Goal: Transaction & Acquisition: Download file/media

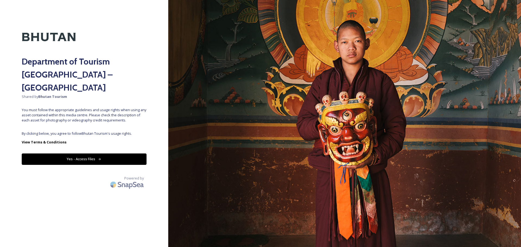
click at [65, 153] on button "Yes - Access Files" at bounding box center [84, 158] width 125 height 11
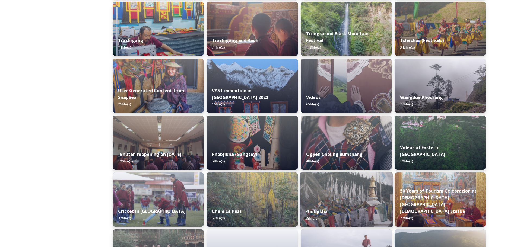
scroll to position [531, 0]
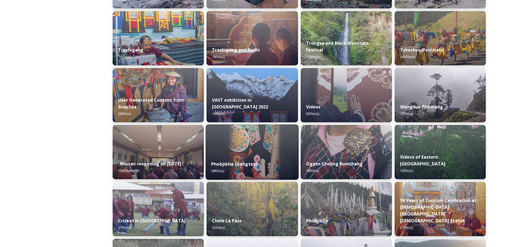
click at [257, 163] on div "Phobjikha (Gangtey) 58 file(s)" at bounding box center [252, 167] width 93 height 25
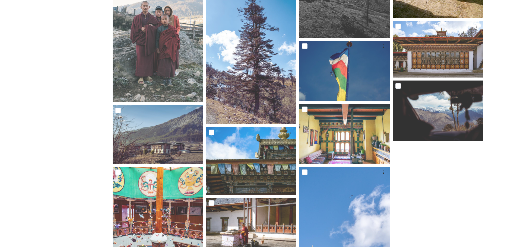
scroll to position [1166, 0]
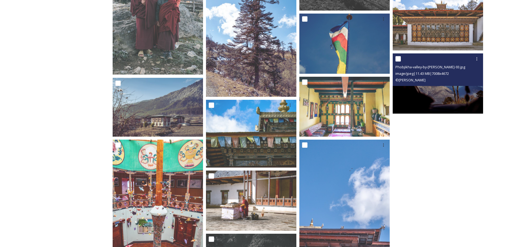
click at [430, 89] on img at bounding box center [437, 83] width 90 height 60
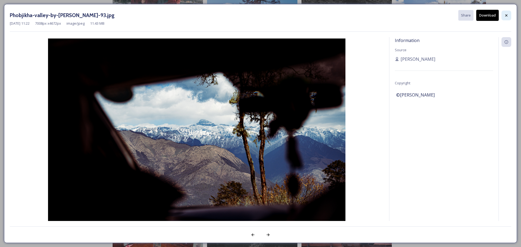
click at [505, 14] on icon at bounding box center [506, 15] width 4 height 4
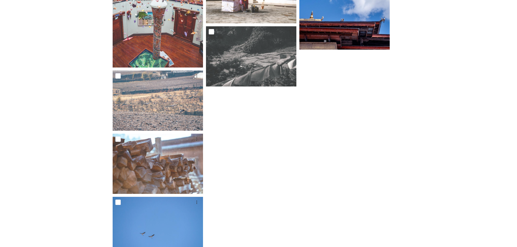
scroll to position [1383, 0]
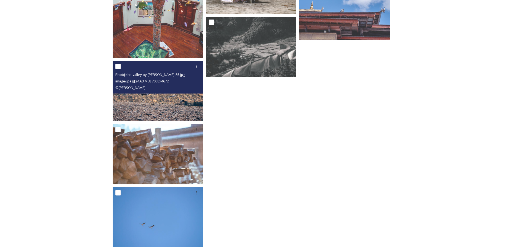
click at [159, 106] on img at bounding box center [158, 91] width 90 height 60
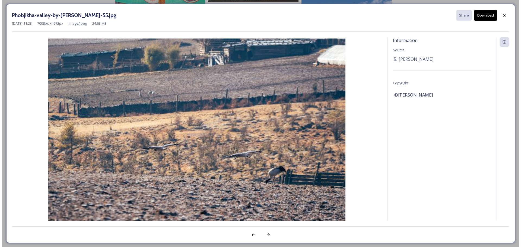
scroll to position [1332, 0]
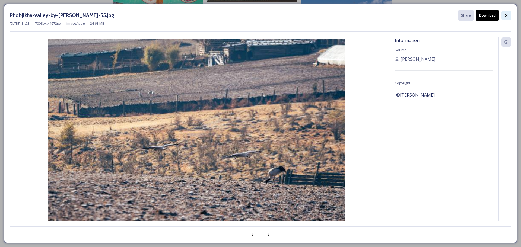
click at [506, 15] on icon at bounding box center [506, 15] width 2 height 2
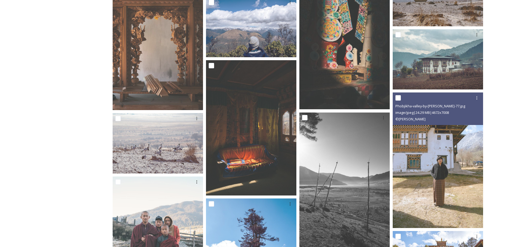
scroll to position [934, 0]
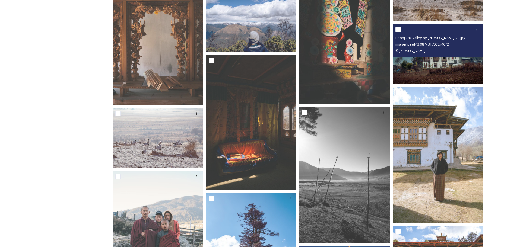
click at [431, 68] on img at bounding box center [437, 54] width 90 height 60
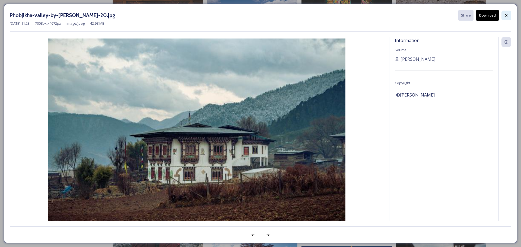
click at [508, 16] on div at bounding box center [506, 16] width 10 height 10
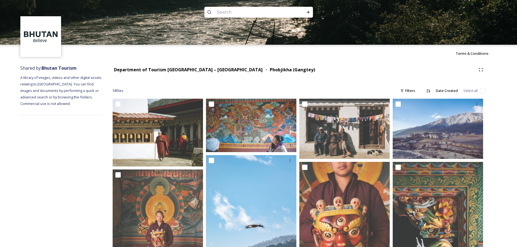
scroll to position [0, 0]
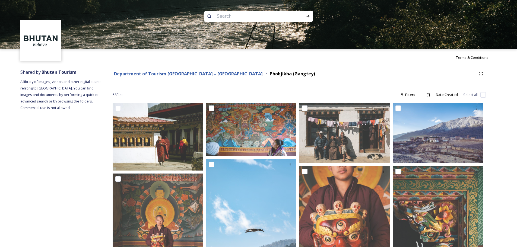
click at [202, 73] on strong "Department of Tourism [GEOGRAPHIC_DATA] – [GEOGRAPHIC_DATA]" at bounding box center [188, 74] width 149 height 6
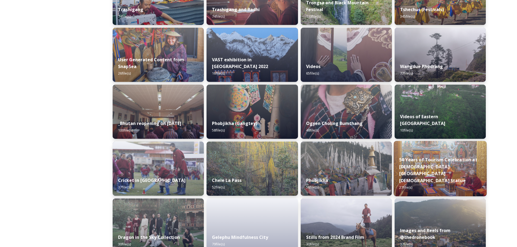
scroll to position [558, 0]
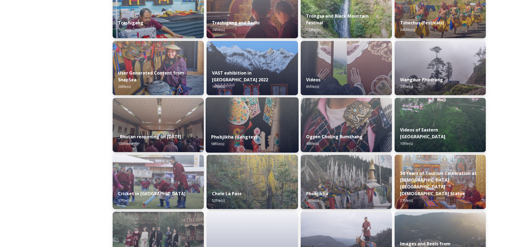
click at [251, 124] on img at bounding box center [252, 124] width 93 height 55
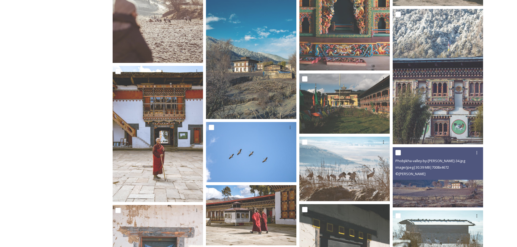
scroll to position [515, 0]
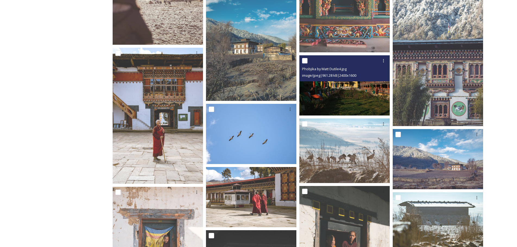
click at [347, 106] on img at bounding box center [344, 85] width 90 height 60
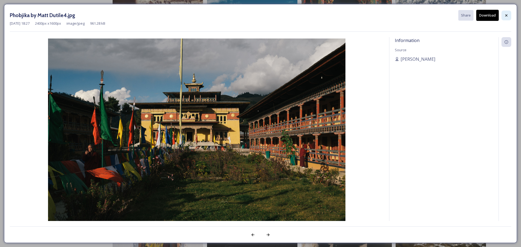
click at [507, 15] on icon at bounding box center [506, 15] width 4 height 4
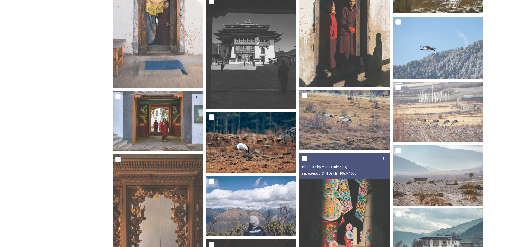
scroll to position [759, 0]
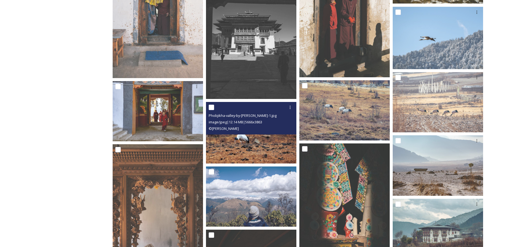
click at [247, 136] on img at bounding box center [251, 133] width 90 height 62
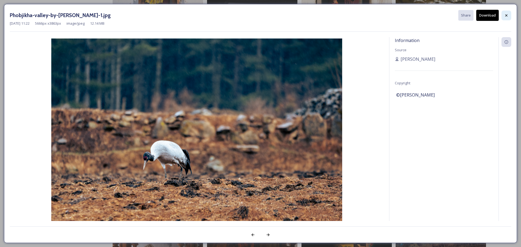
click at [509, 14] on div at bounding box center [506, 16] width 10 height 10
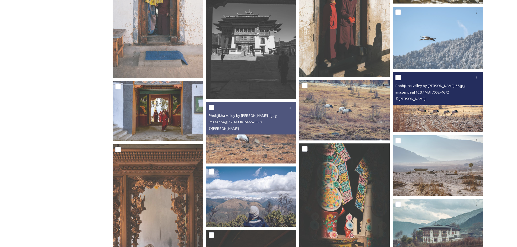
click at [429, 109] on img at bounding box center [437, 102] width 90 height 60
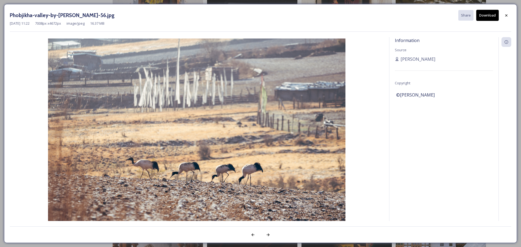
click at [484, 15] on button "Download" at bounding box center [487, 15] width 23 height 11
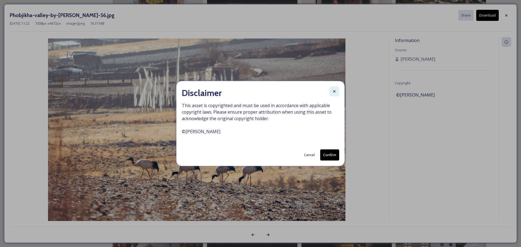
click at [335, 92] on icon at bounding box center [334, 91] width 4 height 4
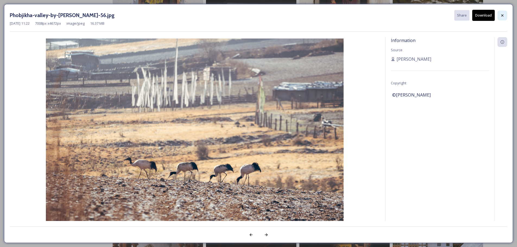
click at [501, 15] on icon at bounding box center [502, 15] width 4 height 4
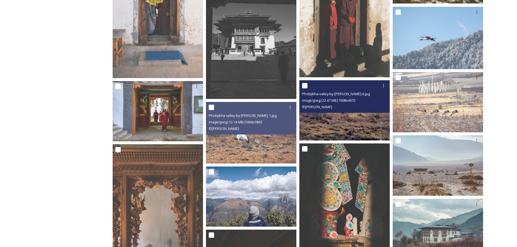
click at [342, 128] on img at bounding box center [344, 110] width 90 height 60
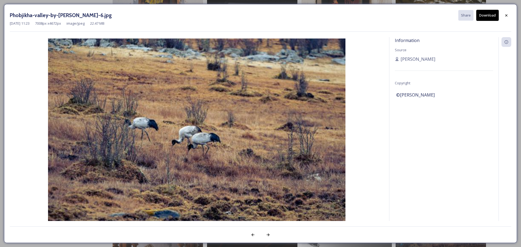
click at [483, 14] on button "Download" at bounding box center [487, 15] width 23 height 11
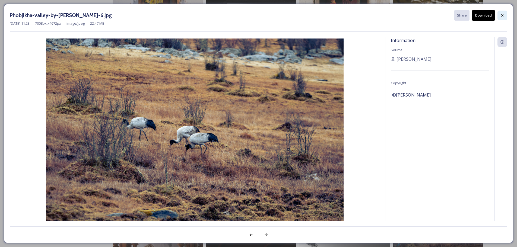
click at [505, 15] on div at bounding box center [502, 16] width 10 height 10
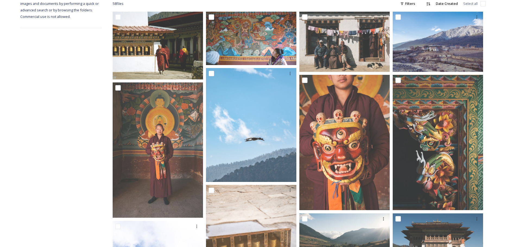
scroll to position [0, 0]
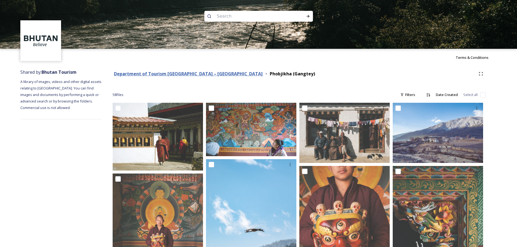
click at [205, 72] on strong "Department of Tourism [GEOGRAPHIC_DATA] – [GEOGRAPHIC_DATA]" at bounding box center [188, 74] width 149 height 6
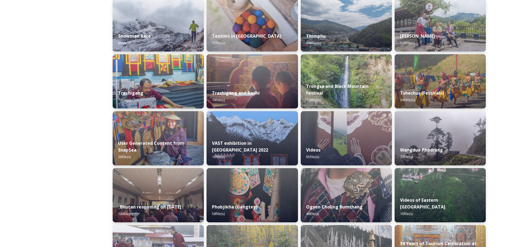
scroll to position [569, 0]
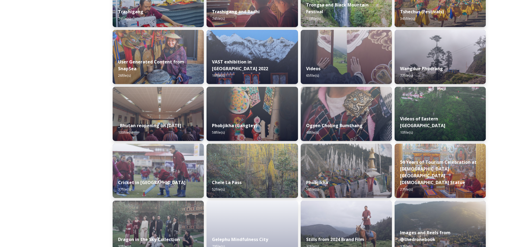
click at [345, 180] on div "Phobjikha 58 file(s)" at bounding box center [345, 186] width 91 height 24
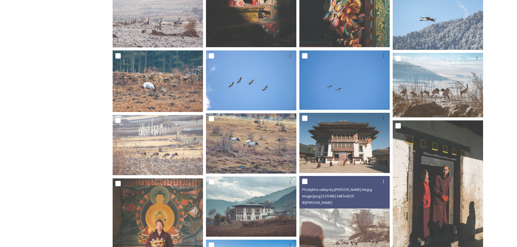
scroll to position [227, 0]
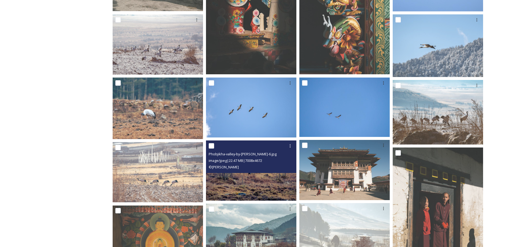
click at [255, 177] on img at bounding box center [251, 170] width 90 height 60
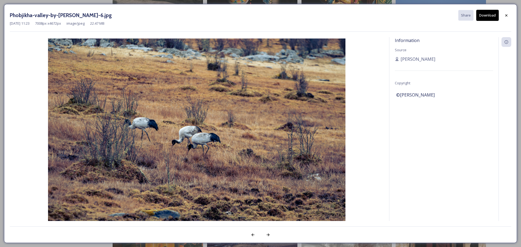
click at [481, 15] on button "Download" at bounding box center [487, 15] width 23 height 11
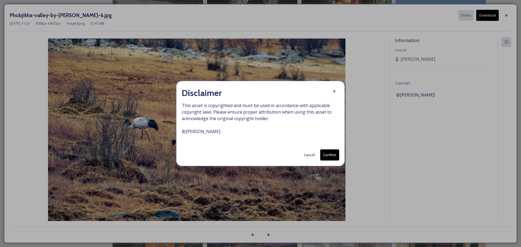
click at [334, 92] on icon at bounding box center [334, 91] width 2 height 2
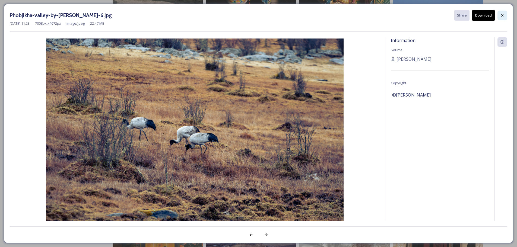
click at [501, 16] on icon at bounding box center [502, 15] width 4 height 4
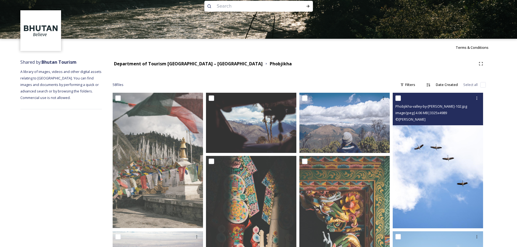
scroll to position [119, 0]
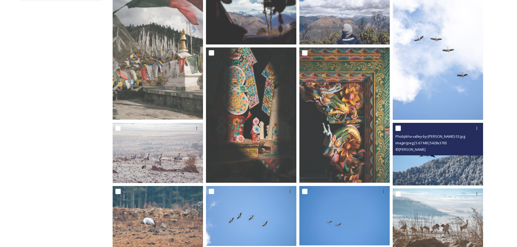
click at [429, 170] on img at bounding box center [437, 154] width 90 height 63
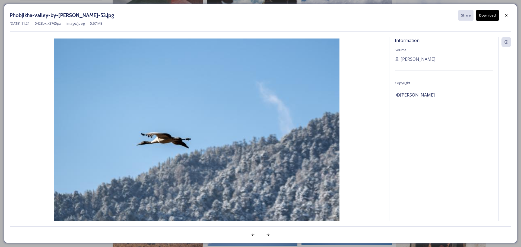
click at [484, 17] on button "Download" at bounding box center [487, 15] width 23 height 11
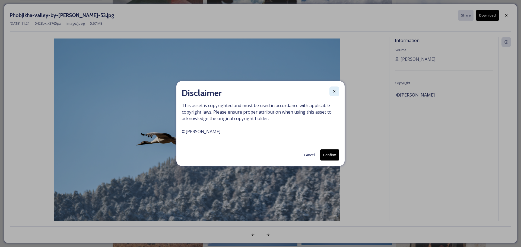
click at [333, 92] on icon at bounding box center [334, 91] width 4 height 4
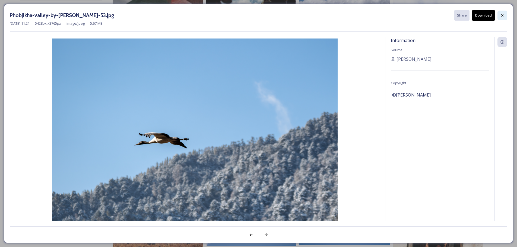
click at [500, 15] on icon at bounding box center [502, 15] width 4 height 4
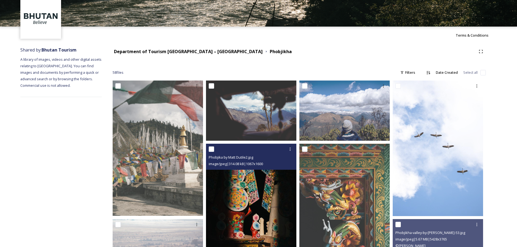
scroll to position [10, 0]
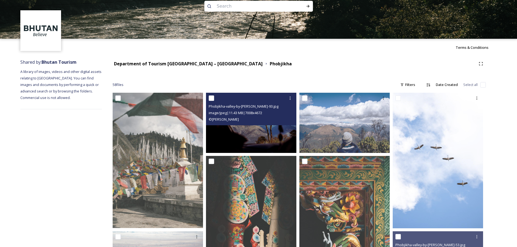
click at [274, 131] on img at bounding box center [251, 123] width 90 height 60
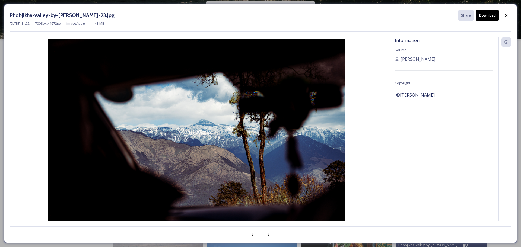
click at [481, 15] on button "Download" at bounding box center [487, 15] width 23 height 11
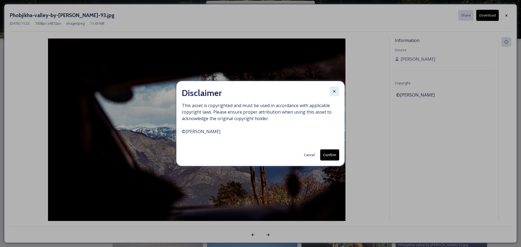
click at [335, 90] on icon at bounding box center [334, 91] width 4 height 4
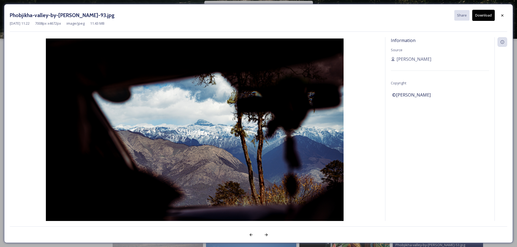
click at [499, 13] on div at bounding box center [502, 16] width 10 height 10
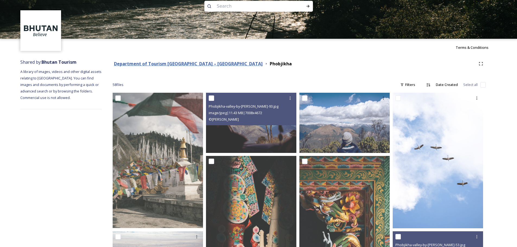
click at [198, 62] on strong "Department of Tourism [GEOGRAPHIC_DATA] – [GEOGRAPHIC_DATA]" at bounding box center [188, 64] width 149 height 6
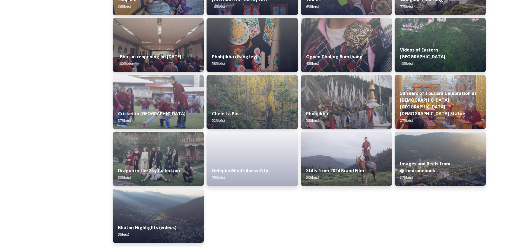
scroll to position [640, 0]
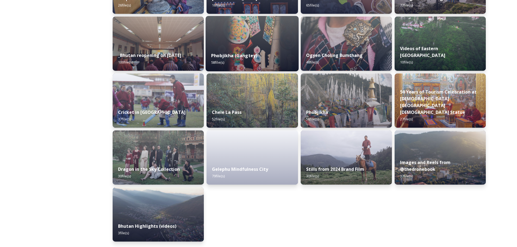
click at [250, 52] on div "Phobjikha (Gangtey) 58 file(s)" at bounding box center [252, 59] width 93 height 25
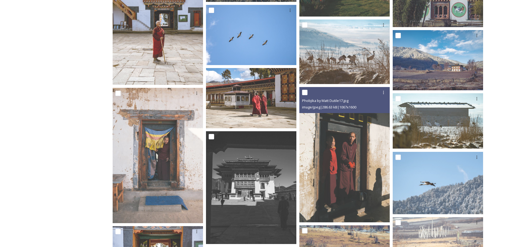
scroll to position [624, 0]
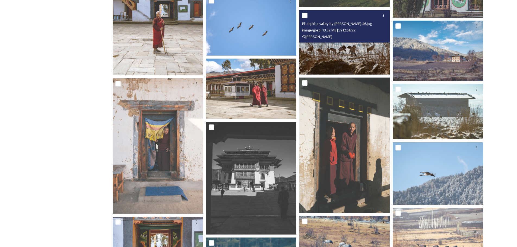
click at [348, 58] on img at bounding box center [344, 42] width 90 height 65
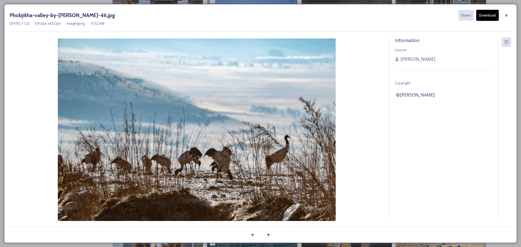
click at [495, 13] on button "Download" at bounding box center [487, 15] width 23 height 11
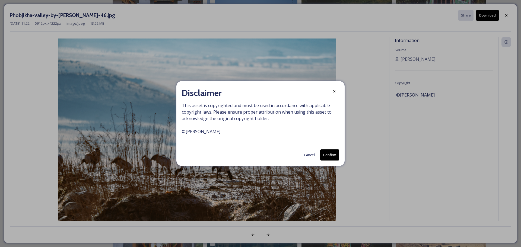
click at [334, 89] on icon at bounding box center [334, 91] width 4 height 4
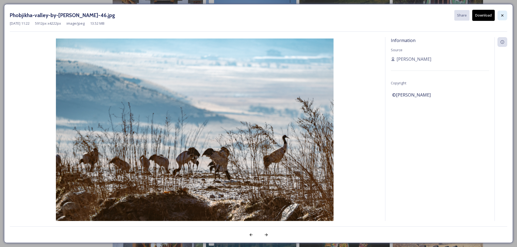
click at [503, 12] on div at bounding box center [502, 16] width 10 height 10
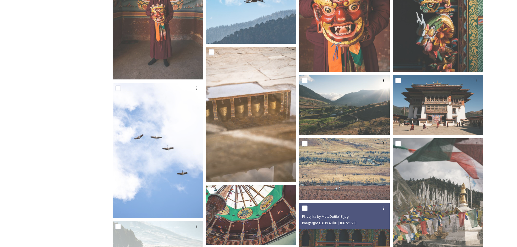
scroll to position [229, 0]
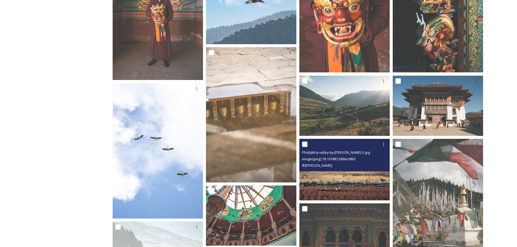
click at [334, 175] on img at bounding box center [344, 170] width 90 height 62
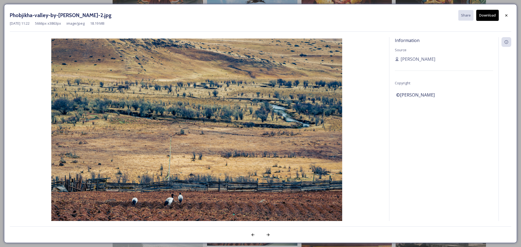
click at [479, 13] on button "Download" at bounding box center [487, 15] width 23 height 11
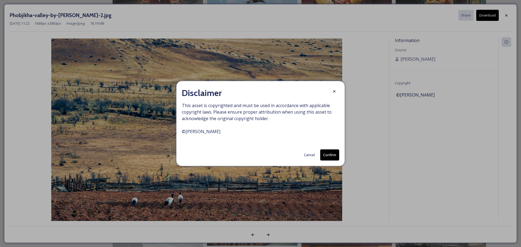
click at [329, 90] on div "Disclaimer" at bounding box center [260, 93] width 157 height 13
click at [334, 90] on icon at bounding box center [334, 91] width 4 height 4
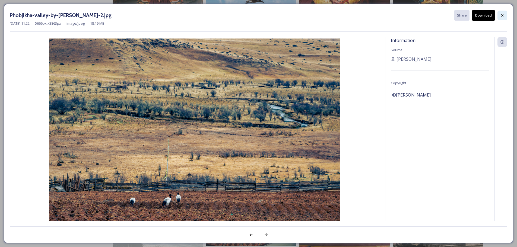
click at [499, 14] on div at bounding box center [502, 16] width 10 height 10
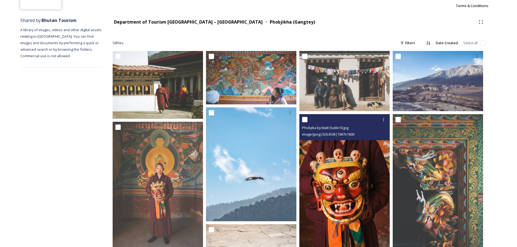
scroll to position [39, 0]
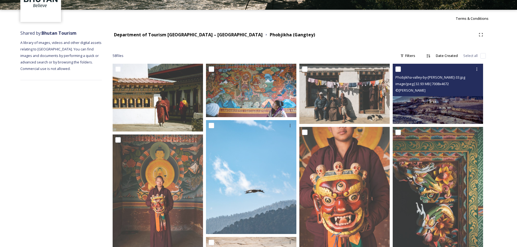
click at [421, 109] on img at bounding box center [437, 94] width 90 height 60
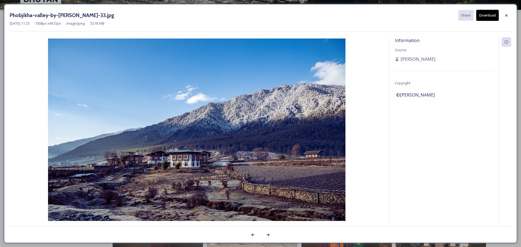
click at [487, 18] on button "Download" at bounding box center [487, 15] width 23 height 11
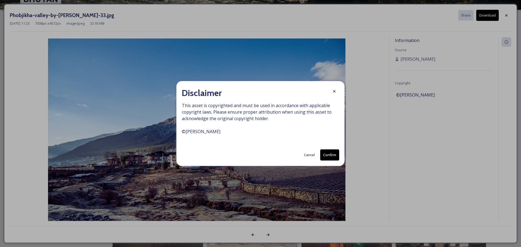
click at [334, 90] on icon at bounding box center [334, 91] width 4 height 4
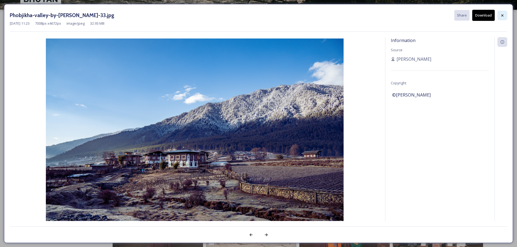
click at [503, 15] on icon at bounding box center [502, 15] width 4 height 4
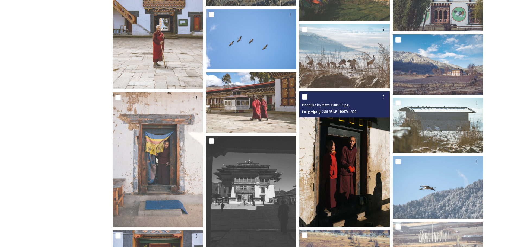
scroll to position [597, 0]
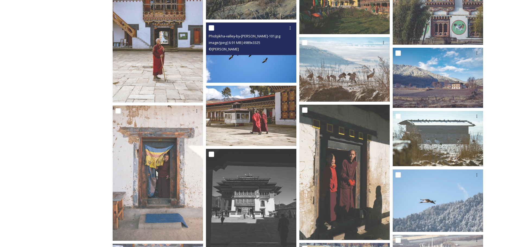
click at [243, 67] on img at bounding box center [251, 53] width 90 height 60
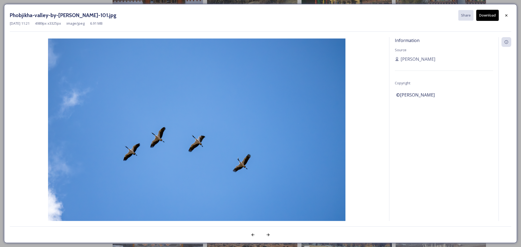
click at [487, 15] on button "Download" at bounding box center [487, 15] width 23 height 11
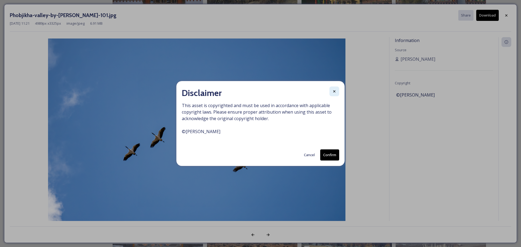
click at [334, 90] on icon at bounding box center [334, 91] width 4 height 4
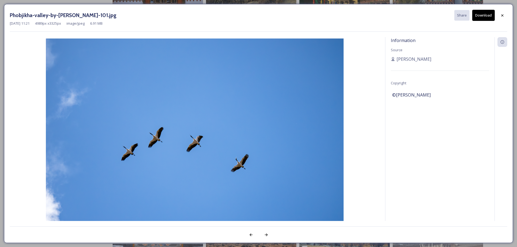
click at [503, 13] on icon at bounding box center [502, 15] width 4 height 4
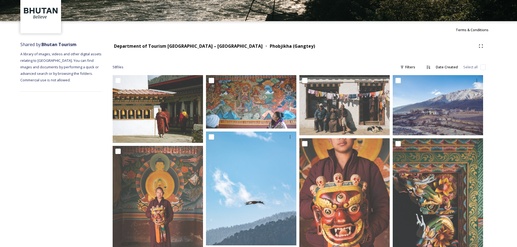
scroll to position [27, 0]
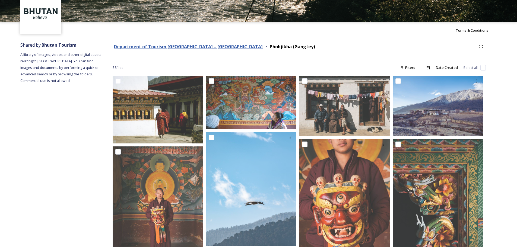
click at [190, 48] on strong "Department of Tourism [GEOGRAPHIC_DATA] – [GEOGRAPHIC_DATA]" at bounding box center [188, 47] width 149 height 6
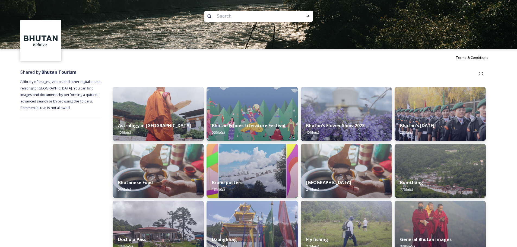
click at [235, 15] on input at bounding box center [251, 16] width 74 height 12
type input "gangtey valley"
click at [310, 16] on div "Run Search" at bounding box center [308, 16] width 10 height 10
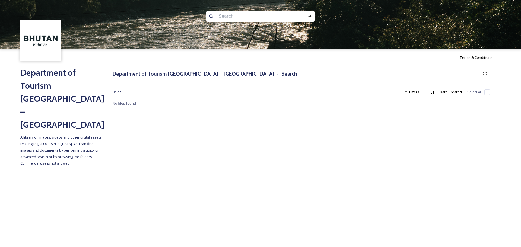
click at [209, 75] on h3 "Department of Tourism [GEOGRAPHIC_DATA] – [GEOGRAPHIC_DATA]" at bounding box center [194, 74] width 162 height 8
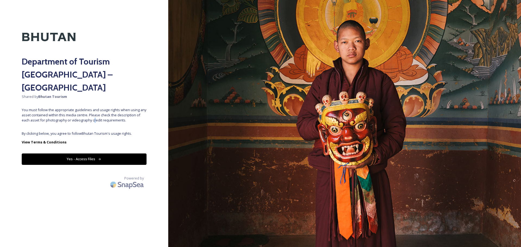
click at [94, 113] on div "Department of Tourism [GEOGRAPHIC_DATA] – Brand Centre Shared by Bhutan Tourism…" at bounding box center [84, 124] width 168 height 204
click at [91, 153] on button "Yes - Access Files" at bounding box center [84, 158] width 125 height 11
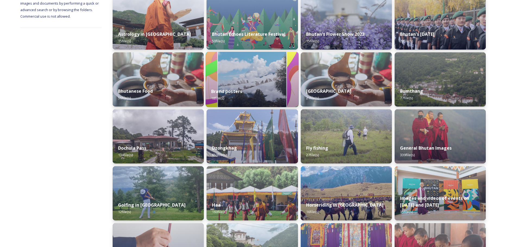
scroll to position [108, 0]
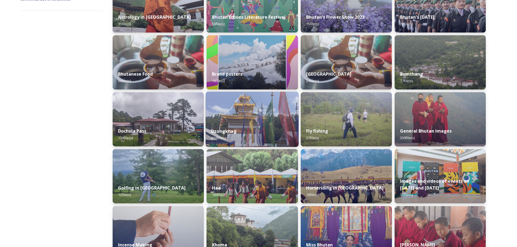
click at [247, 129] on div "Dzongkhag 650 file(s)" at bounding box center [252, 134] width 93 height 25
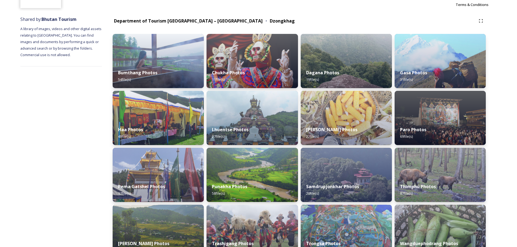
scroll to position [66, 0]
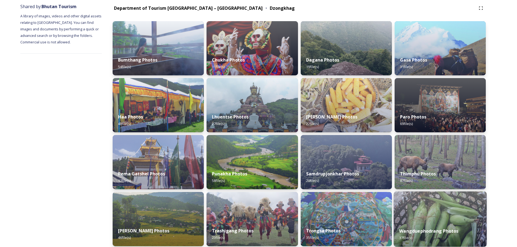
click at [456, 209] on img at bounding box center [439, 218] width 93 height 55
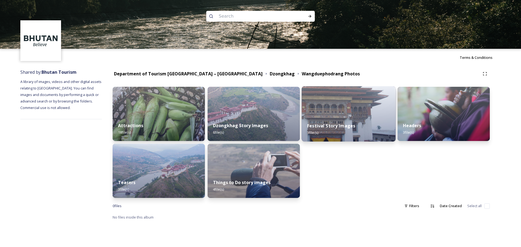
click at [336, 113] on img at bounding box center [349, 113] width 94 height 55
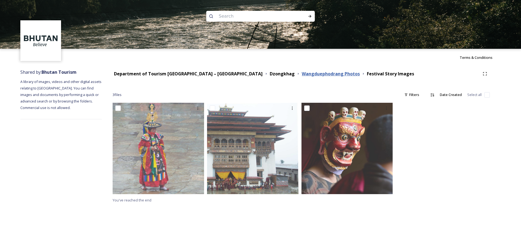
click at [302, 73] on strong "Wangduephodrang Photos" at bounding box center [331, 74] width 58 height 6
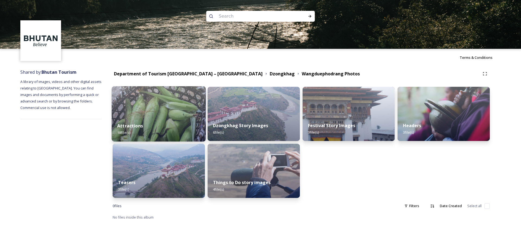
click at [164, 117] on div "Attractions 18 file(s)" at bounding box center [159, 129] width 94 height 25
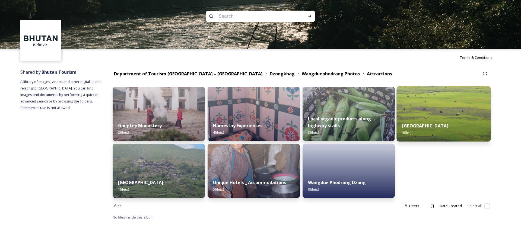
click at [451, 113] on img at bounding box center [443, 113] width 94 height 55
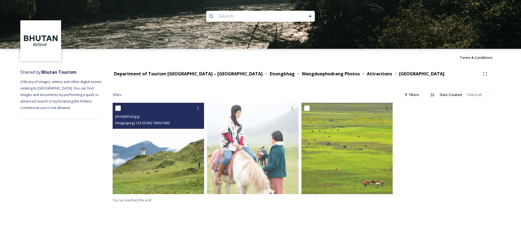
click at [146, 170] on img at bounding box center [158, 148] width 91 height 91
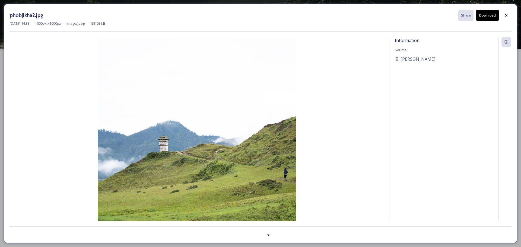
click at [487, 19] on button "Download" at bounding box center [487, 15] width 23 height 11
click at [505, 14] on icon at bounding box center [506, 15] width 4 height 4
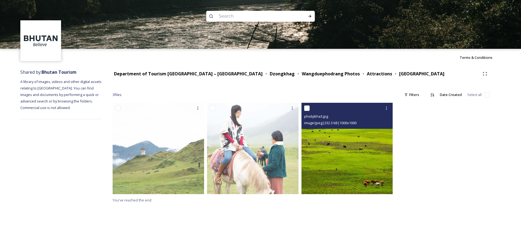
click at [348, 165] on img at bounding box center [346, 148] width 91 height 91
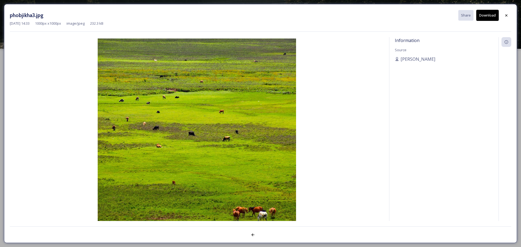
click at [506, 15] on icon at bounding box center [506, 15] width 2 height 2
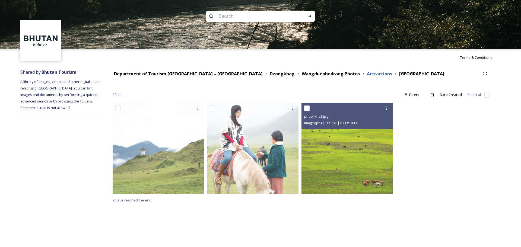
click at [367, 74] on strong "Attractions" at bounding box center [379, 74] width 25 height 6
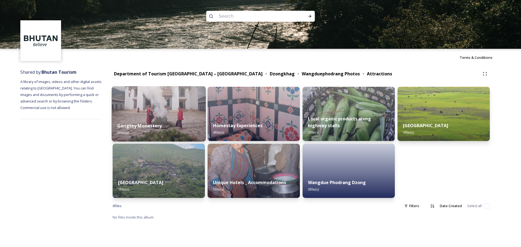
click at [137, 111] on img at bounding box center [159, 113] width 94 height 55
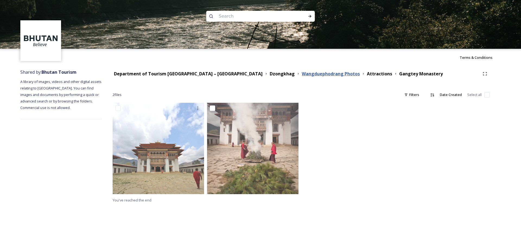
click at [302, 72] on strong "Wangduephodrang Photos" at bounding box center [331, 74] width 58 height 6
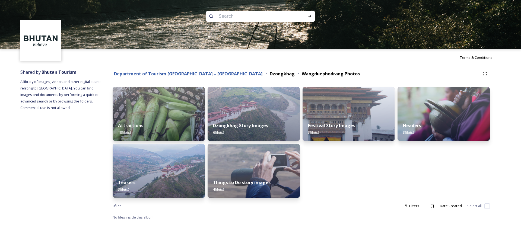
click at [183, 73] on strong "Department of Tourism [GEOGRAPHIC_DATA] – [GEOGRAPHIC_DATA]" at bounding box center [188, 74] width 149 height 6
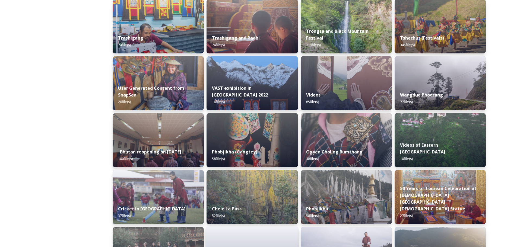
scroll to position [531, 0]
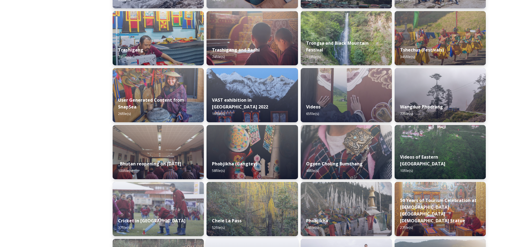
click at [255, 148] on img at bounding box center [251, 152] width 91 height 54
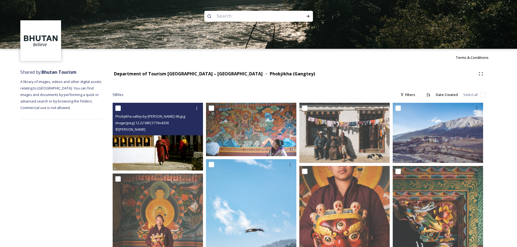
click at [172, 147] on img at bounding box center [158, 137] width 90 height 68
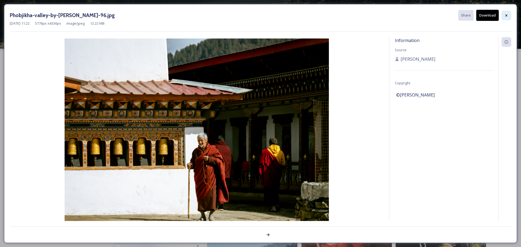
click at [509, 16] on div at bounding box center [506, 16] width 10 height 10
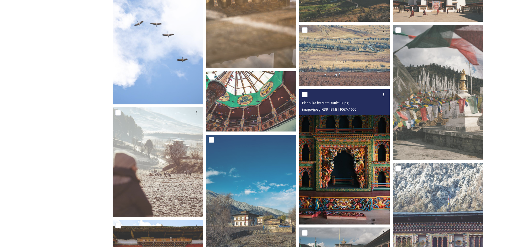
scroll to position [353, 0]
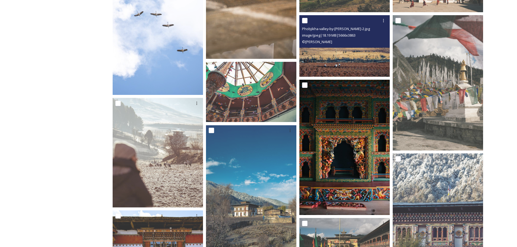
click at [345, 61] on img at bounding box center [344, 46] width 90 height 62
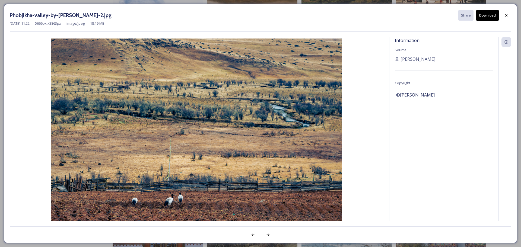
click at [484, 15] on button "Download" at bounding box center [487, 15] width 23 height 11
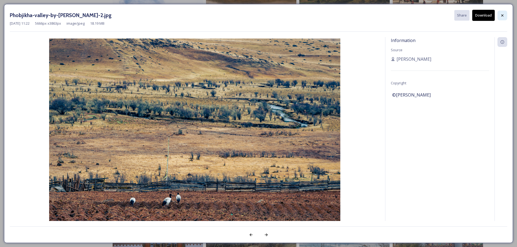
click at [501, 15] on icon at bounding box center [502, 15] width 2 height 2
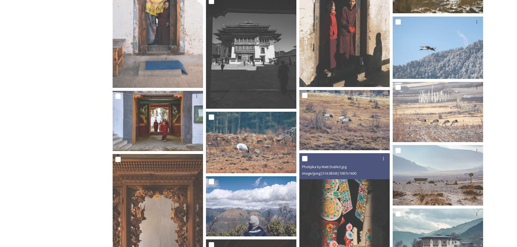
scroll to position [786, 0]
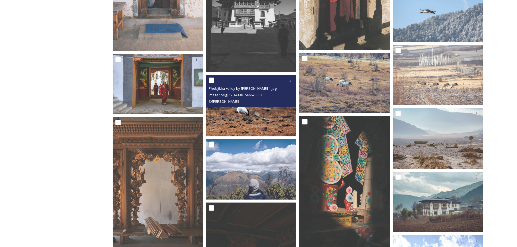
click at [244, 118] on img at bounding box center [251, 106] width 90 height 62
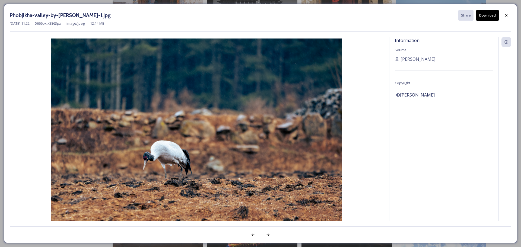
click at [487, 15] on button "Download" at bounding box center [487, 15] width 23 height 11
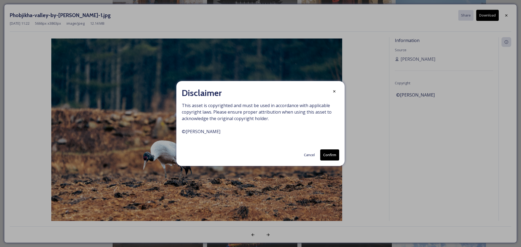
click at [333, 91] on icon at bounding box center [334, 91] width 4 height 4
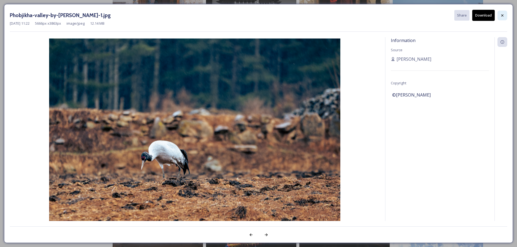
click at [501, 13] on icon at bounding box center [502, 15] width 4 height 4
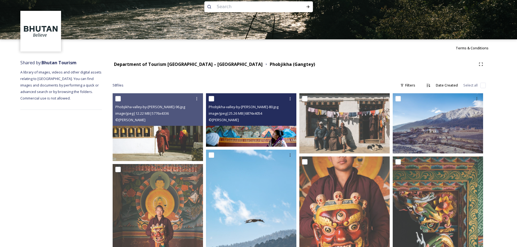
scroll to position [0, 0]
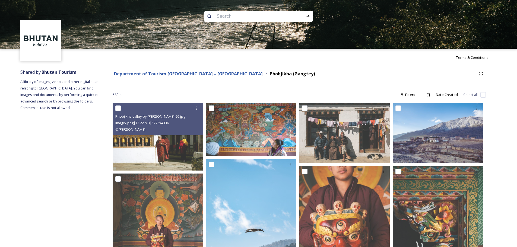
click at [202, 76] on strong "Department of Tourism [GEOGRAPHIC_DATA] – [GEOGRAPHIC_DATA]" at bounding box center [188, 74] width 149 height 6
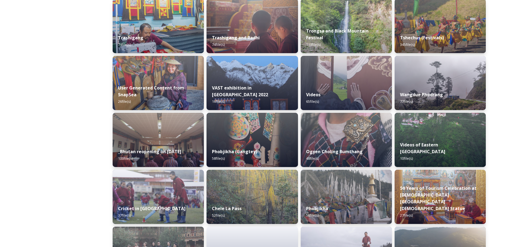
scroll to position [569, 0]
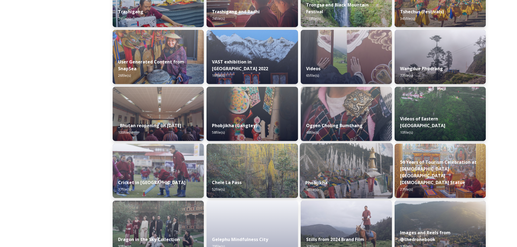
click at [344, 162] on img at bounding box center [345, 170] width 93 height 55
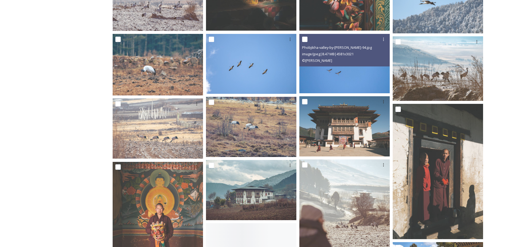
scroll to position [271, 0]
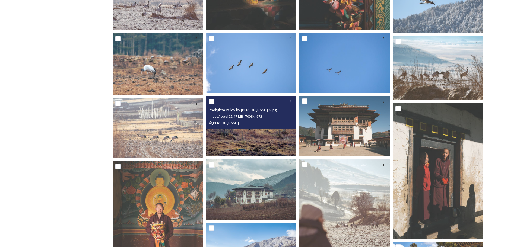
click at [255, 145] on img at bounding box center [251, 126] width 90 height 60
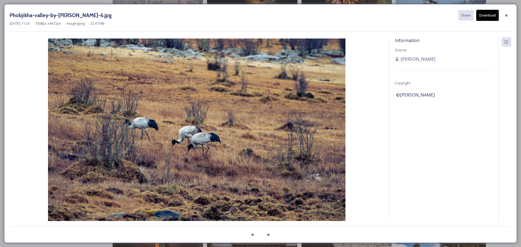
click at [488, 17] on button "Download" at bounding box center [487, 15] width 23 height 11
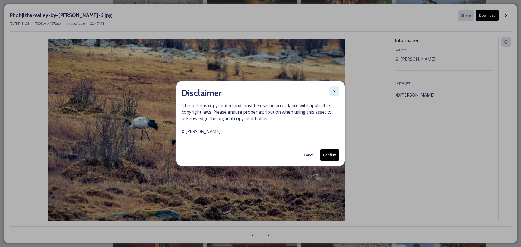
click at [333, 92] on icon at bounding box center [334, 91] width 4 height 4
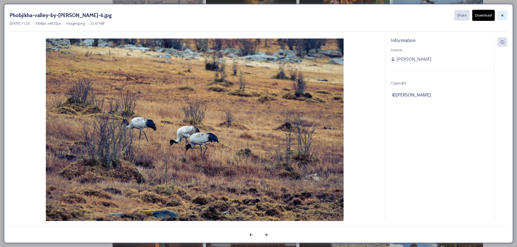
click at [504, 14] on icon at bounding box center [502, 15] width 4 height 4
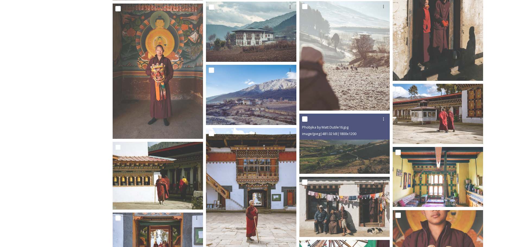
scroll to position [434, 0]
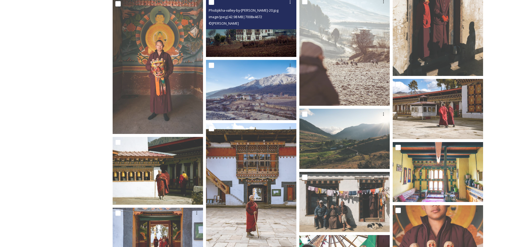
click at [255, 44] on img at bounding box center [251, 27] width 90 height 60
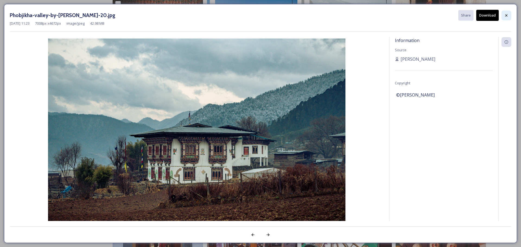
click at [505, 16] on icon at bounding box center [506, 15] width 2 height 2
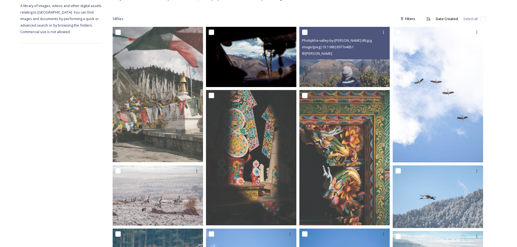
scroll to position [0, 0]
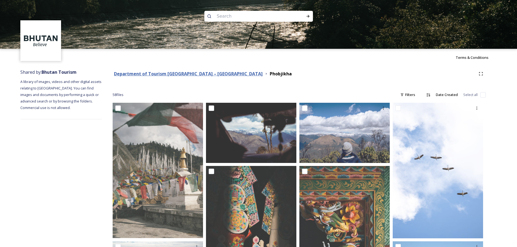
click at [189, 72] on strong "Department of Tourism [GEOGRAPHIC_DATA] – [GEOGRAPHIC_DATA]" at bounding box center [188, 74] width 149 height 6
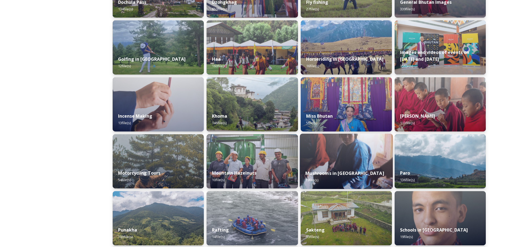
scroll to position [380, 0]
